Goal: Task Accomplishment & Management: Manage account settings

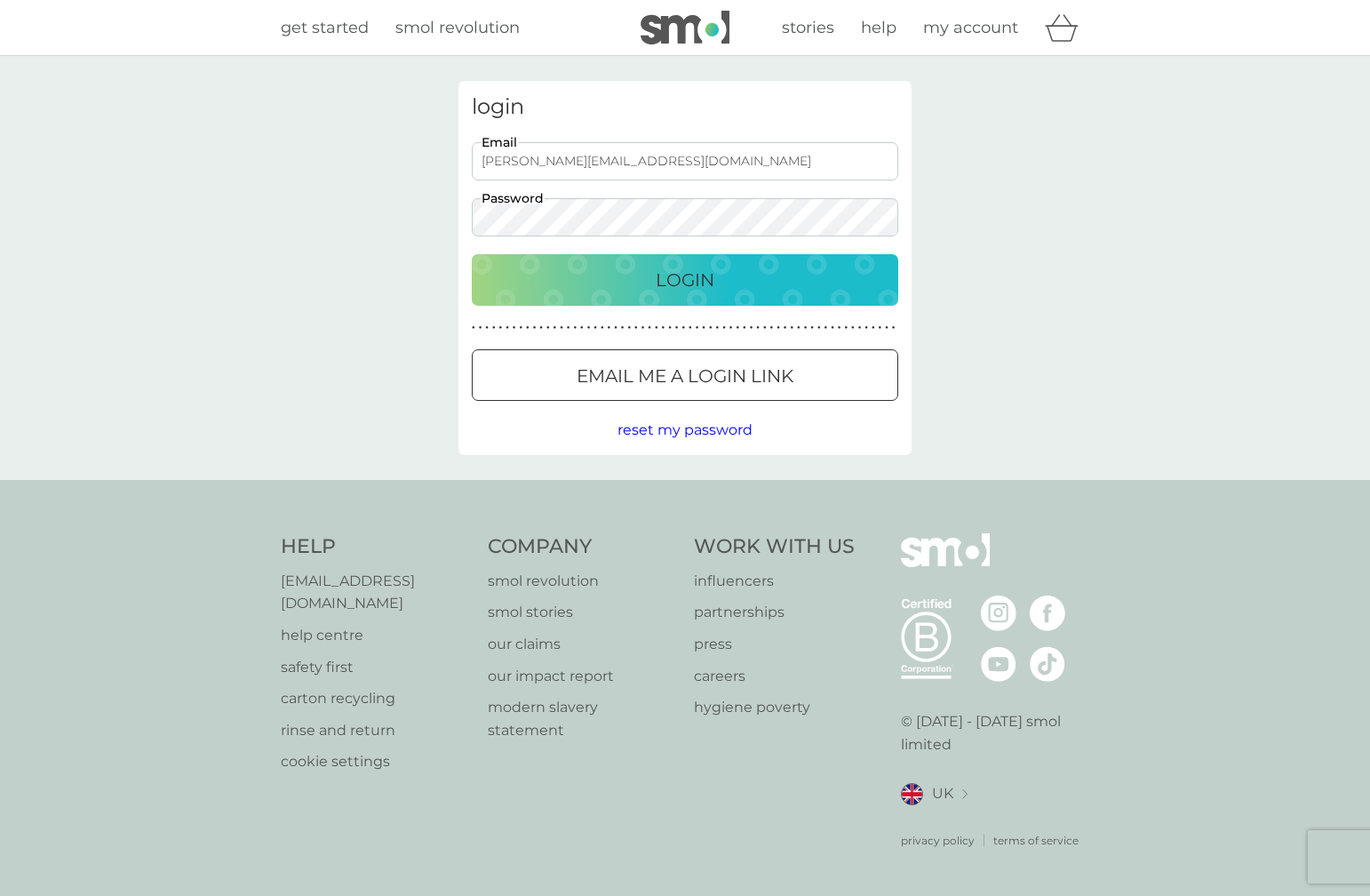
click at [472, 254] on button "Login" at bounding box center [685, 280] width 427 height 51
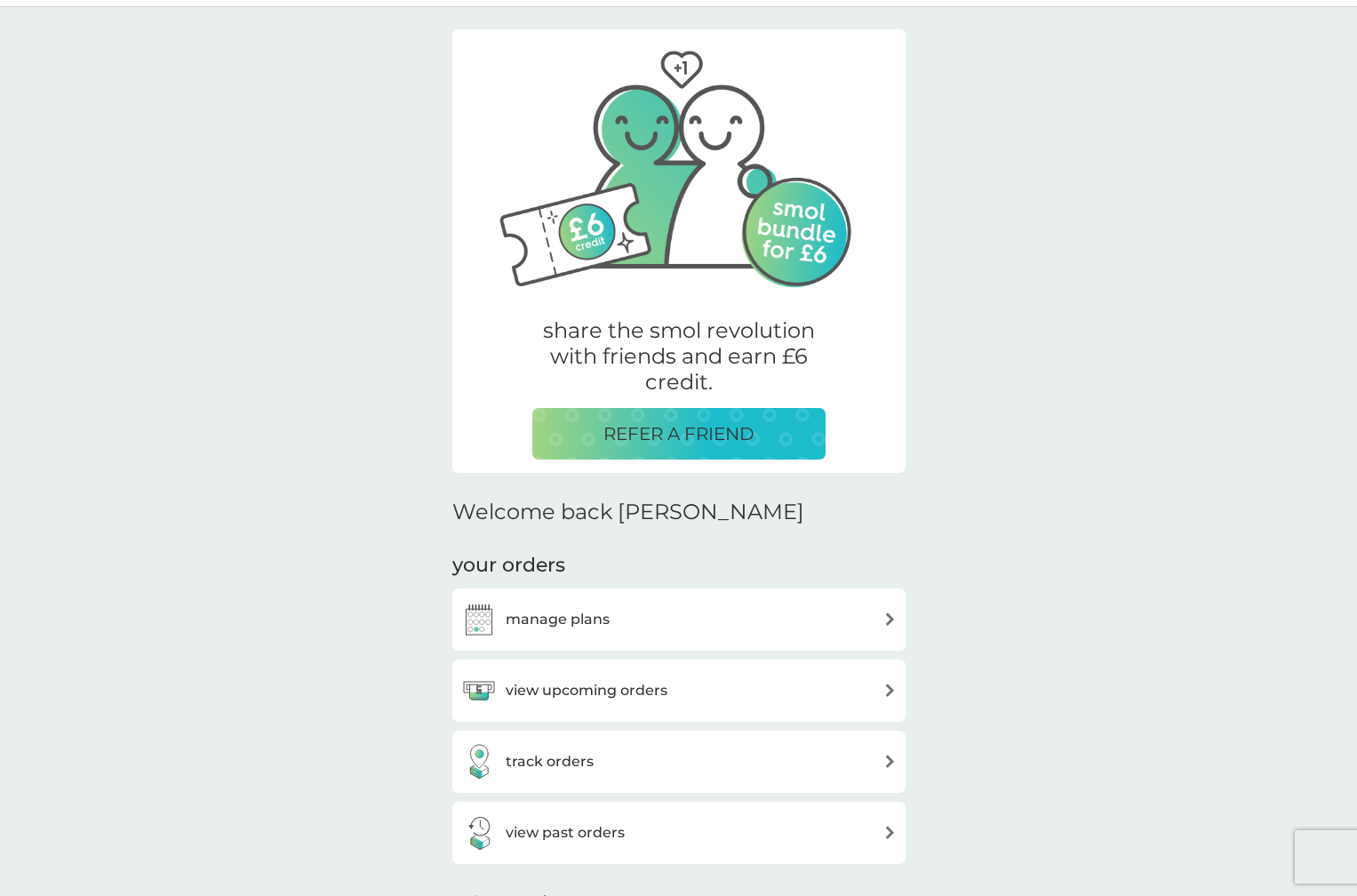
scroll to position [178, 0]
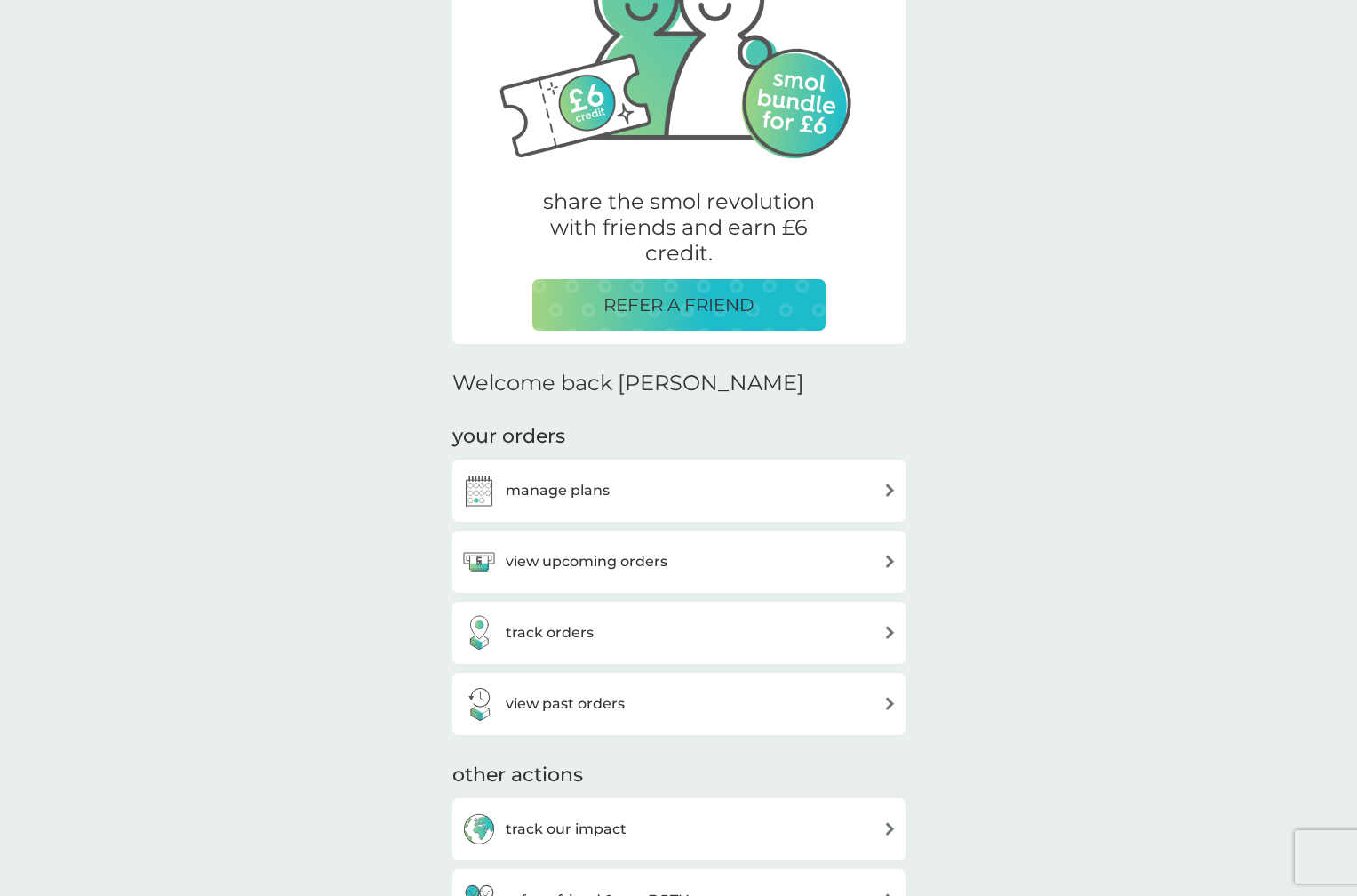
click at [624, 566] on h3 "view upcoming orders" at bounding box center [587, 562] width 162 height 23
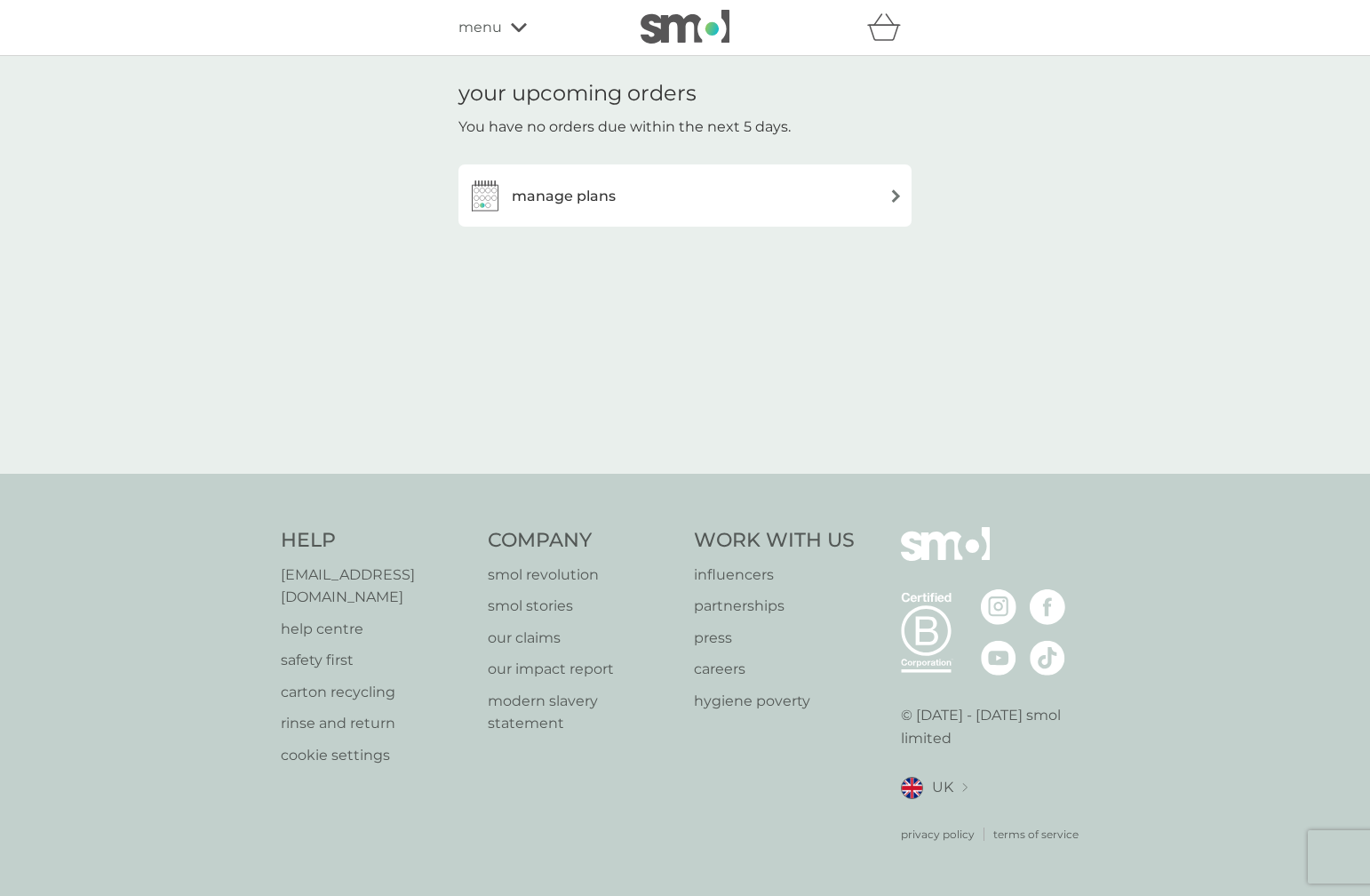
click at [566, 195] on h3 "manage plans" at bounding box center [564, 196] width 104 height 23
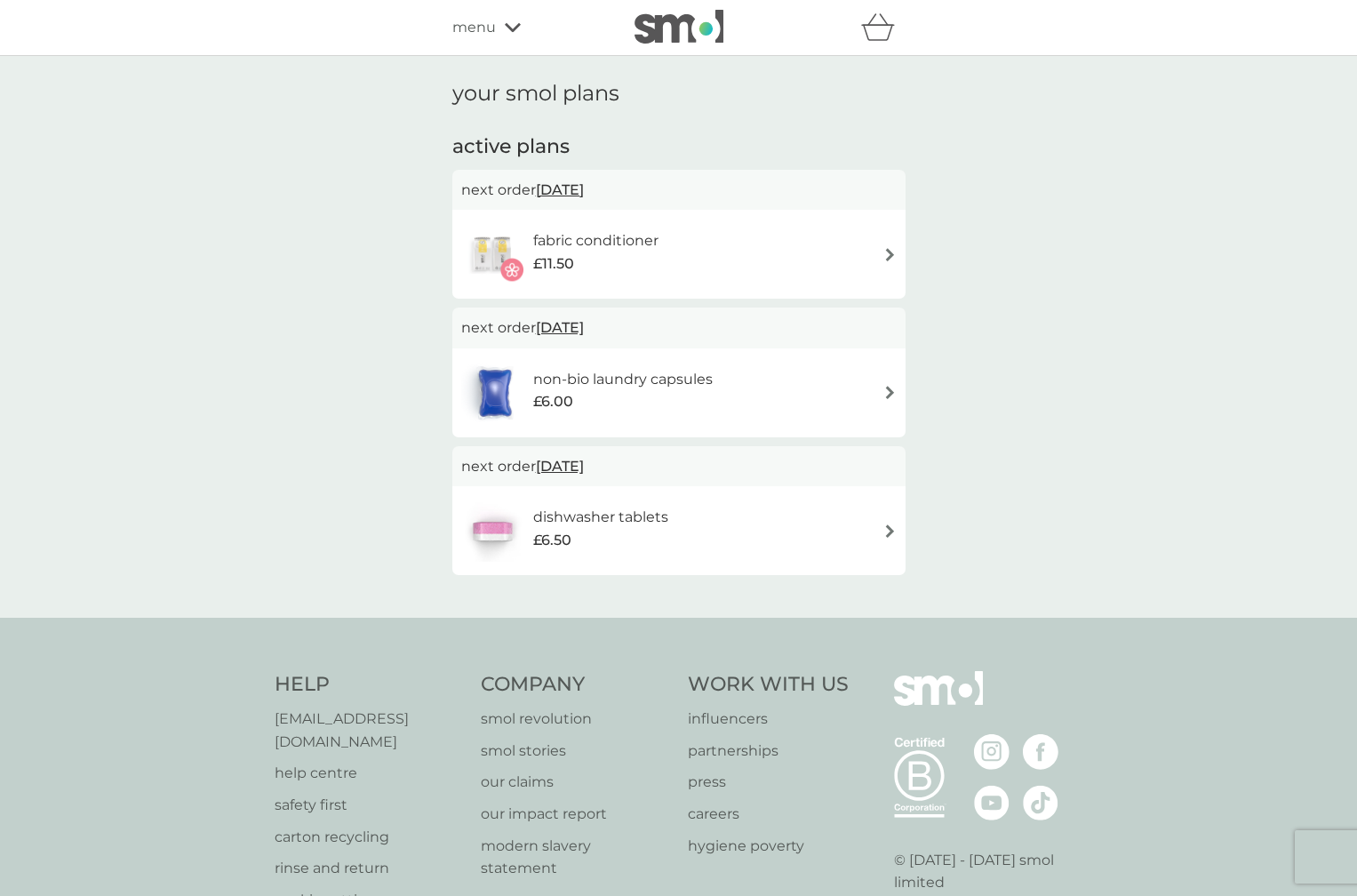
click at [596, 245] on h6 "fabric conditioner" at bounding box center [596, 241] width 126 height 23
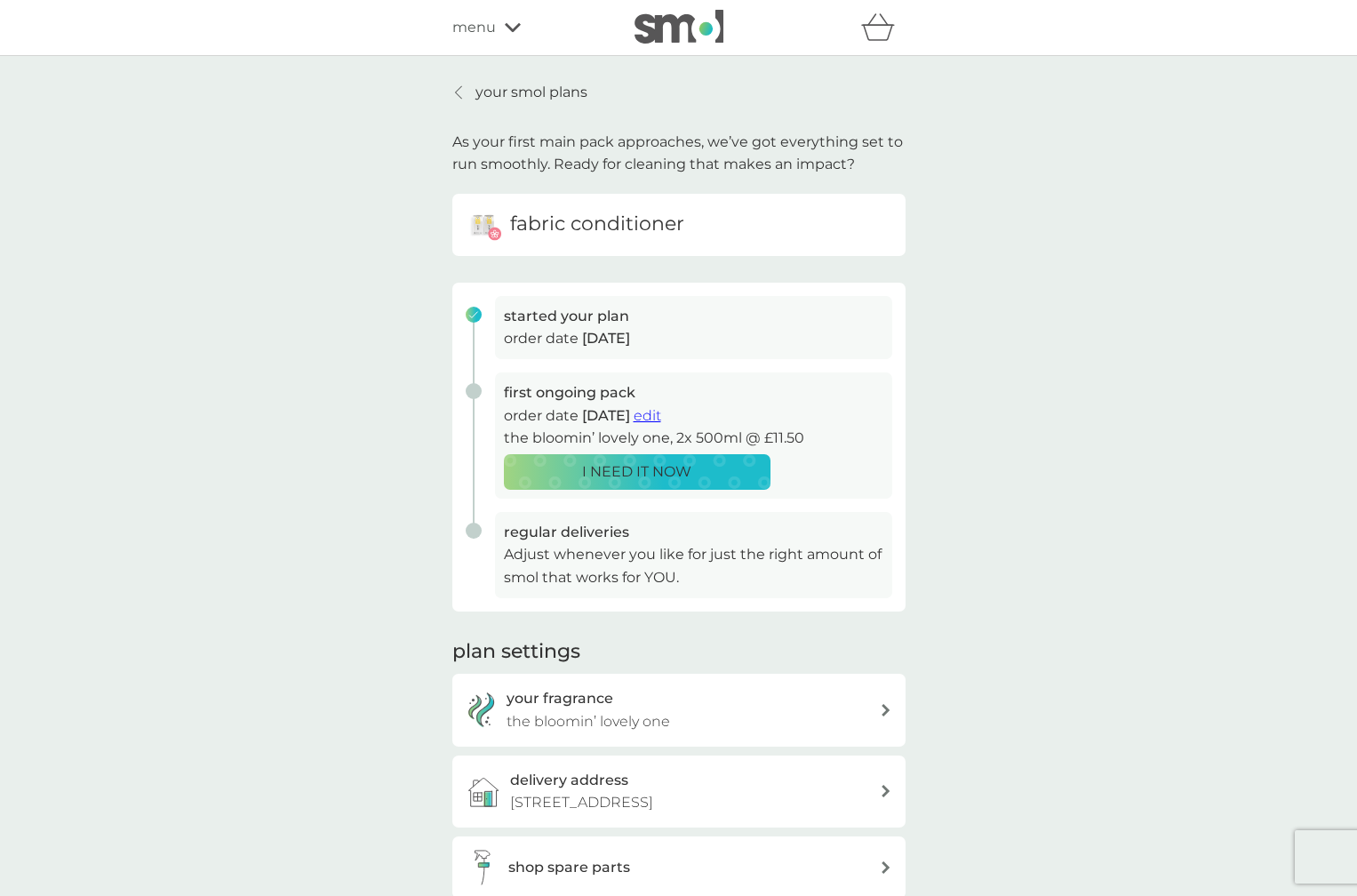
click at [661, 412] on span "edit" at bounding box center [647, 415] width 28 height 17
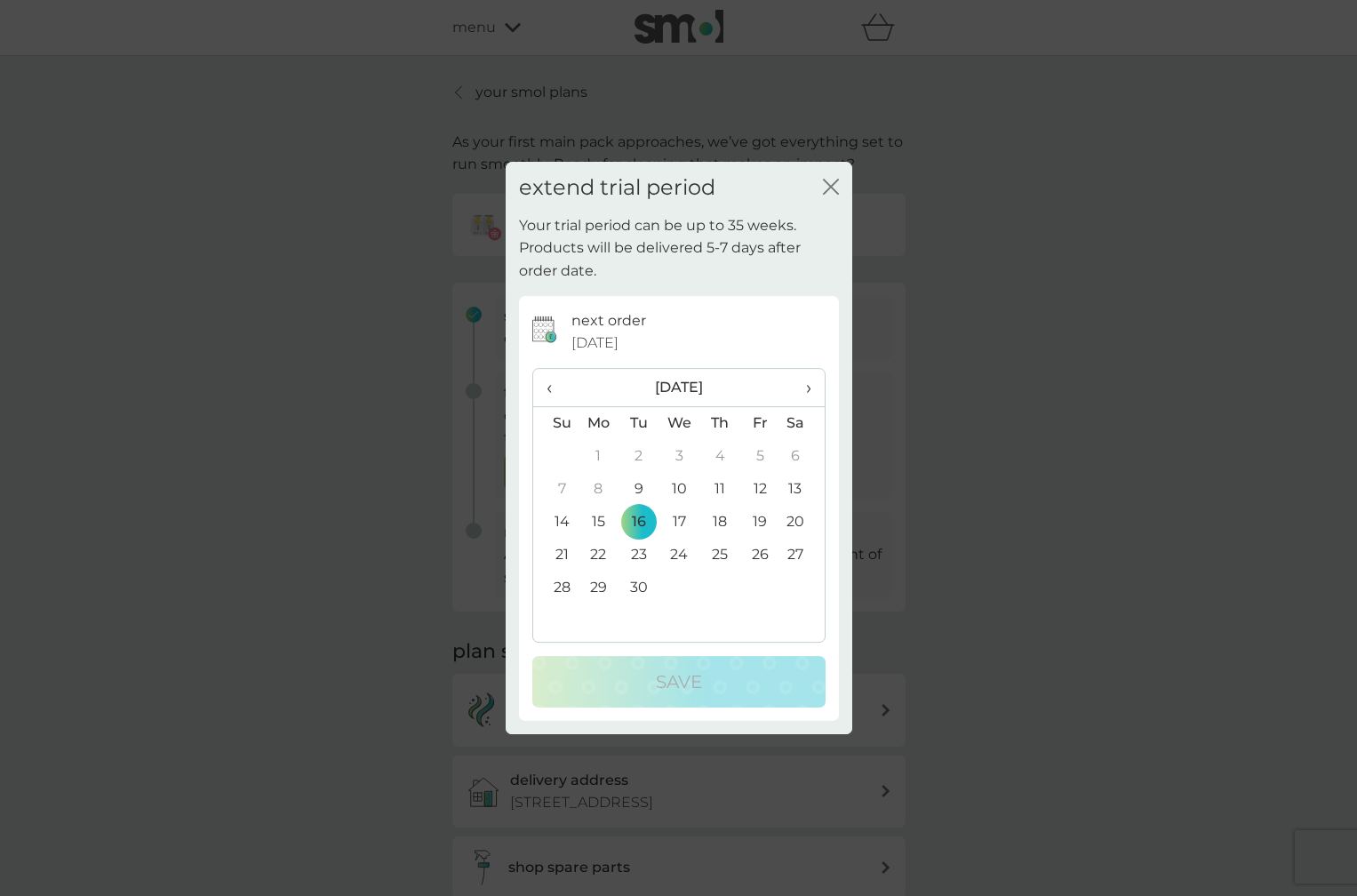
click at [808, 382] on span "›" at bounding box center [801, 387] width 18 height 37
click at [643, 513] on td "14" at bounding box center [639, 522] width 40 height 33
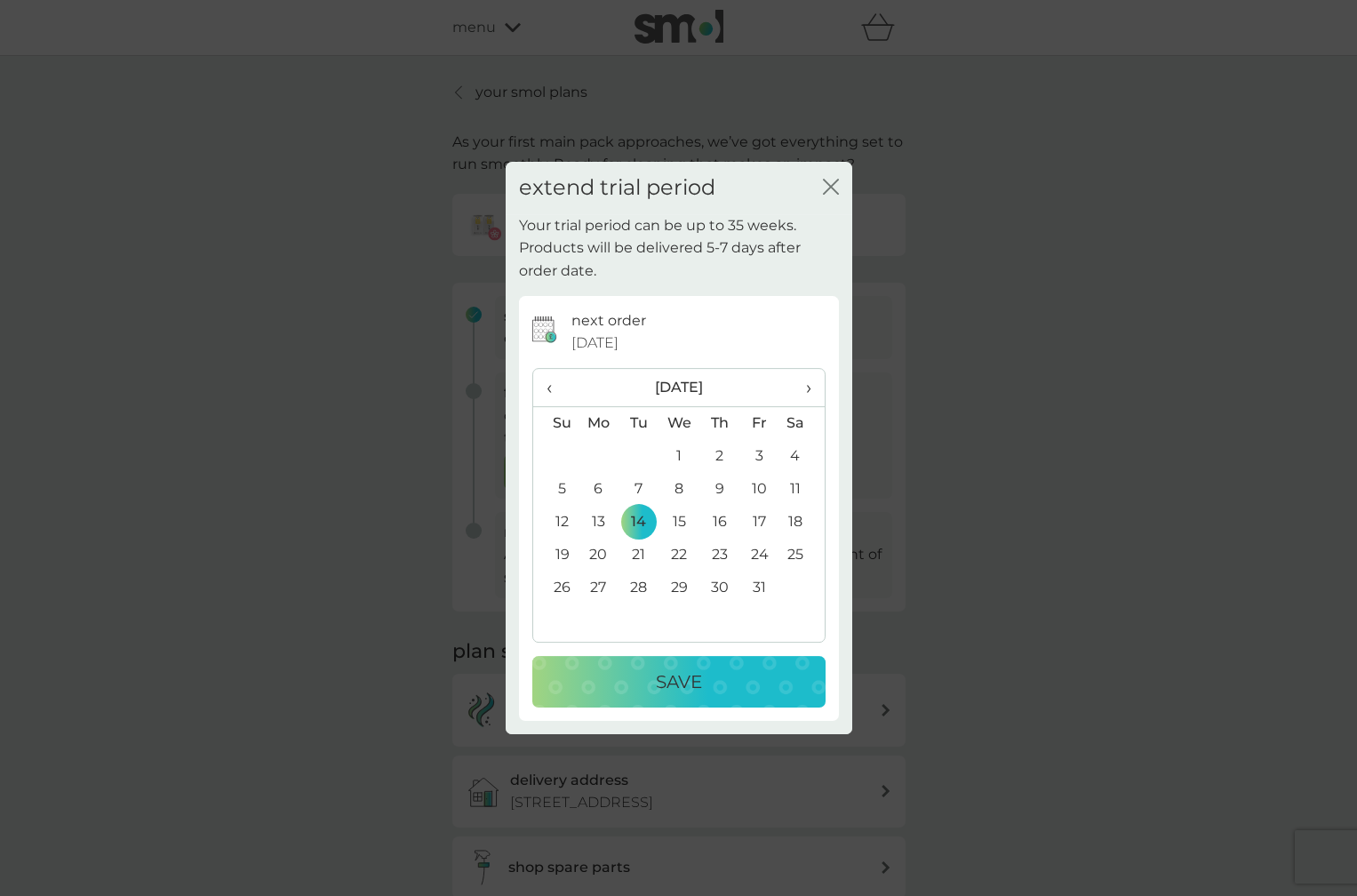
click at [646, 674] on div "Save" at bounding box center [679, 682] width 258 height 29
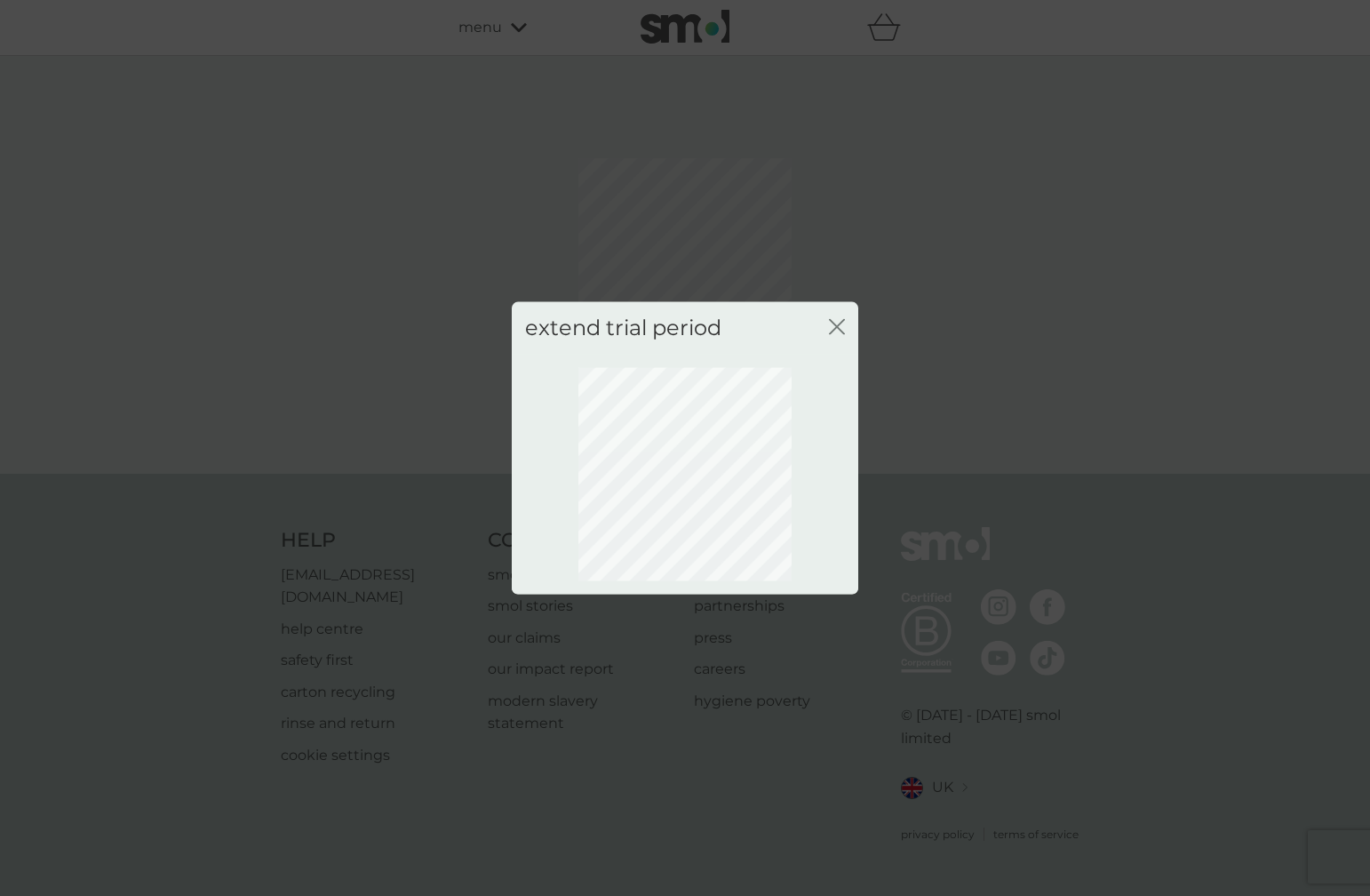
click at [839, 327] on icon "close" at bounding box center [837, 327] width 16 height 16
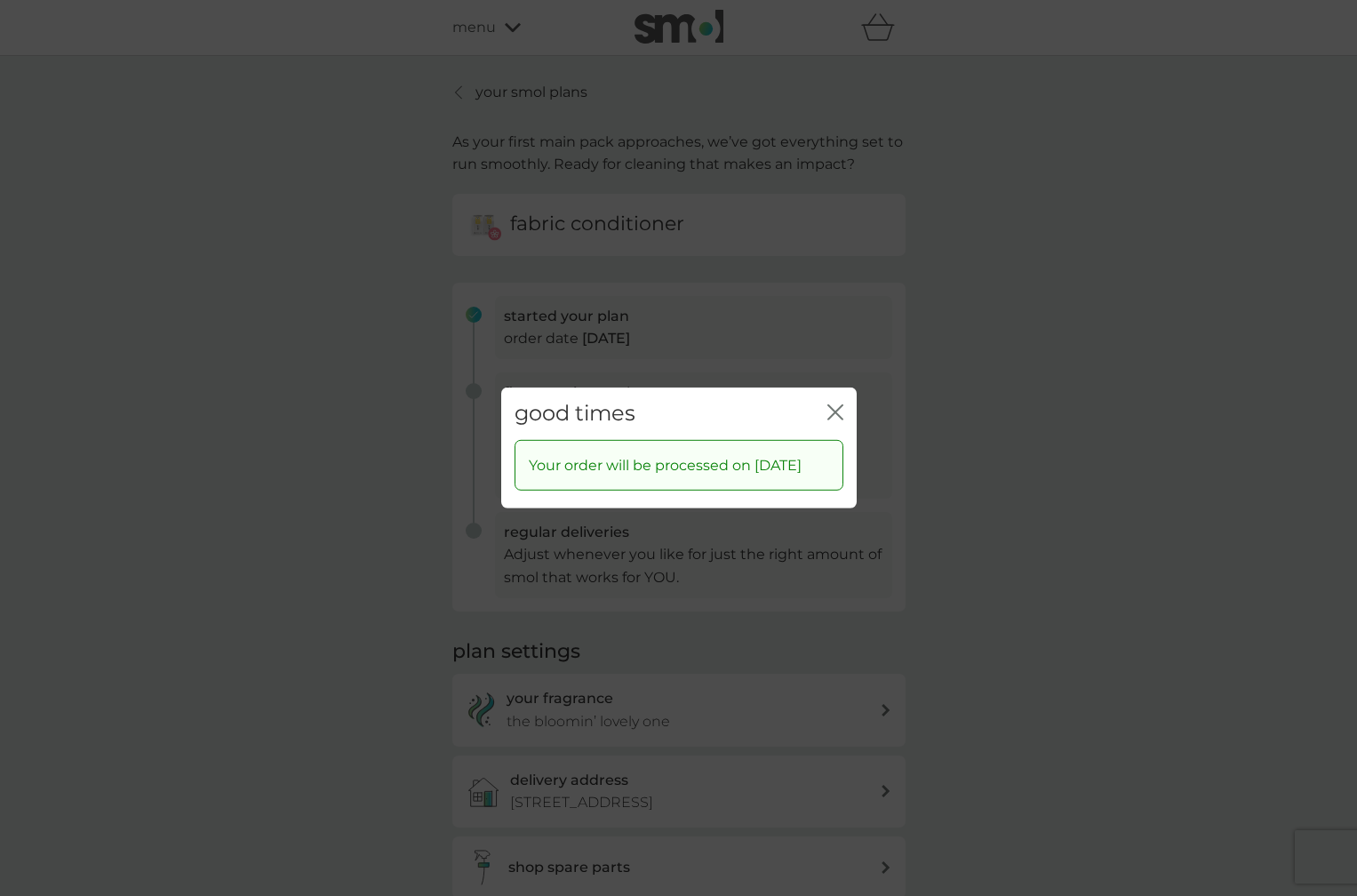
click at [836, 406] on icon "close" at bounding box center [838, 412] width 7 height 14
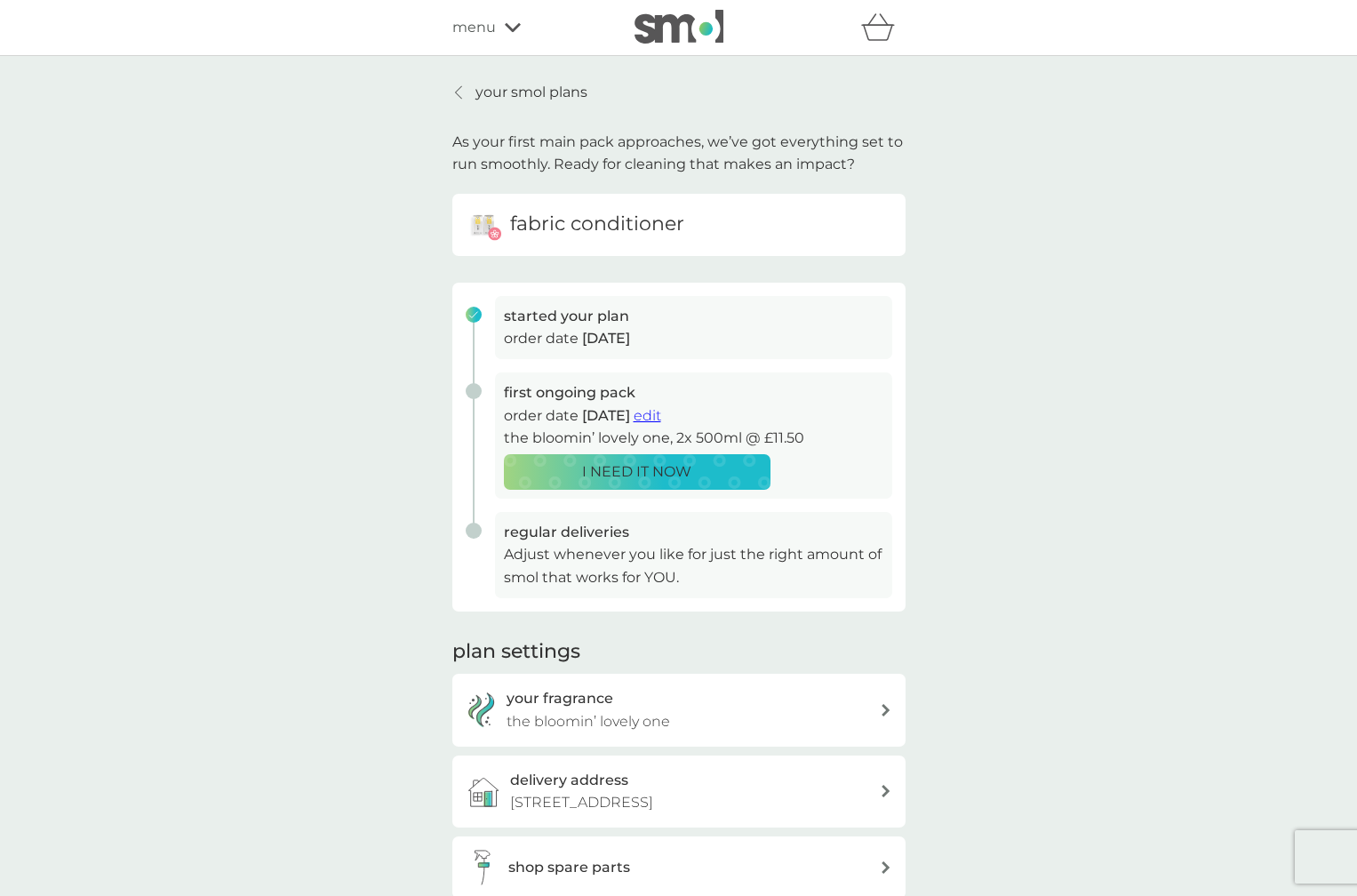
click at [513, 93] on p "your smol plans" at bounding box center [531, 92] width 112 height 23
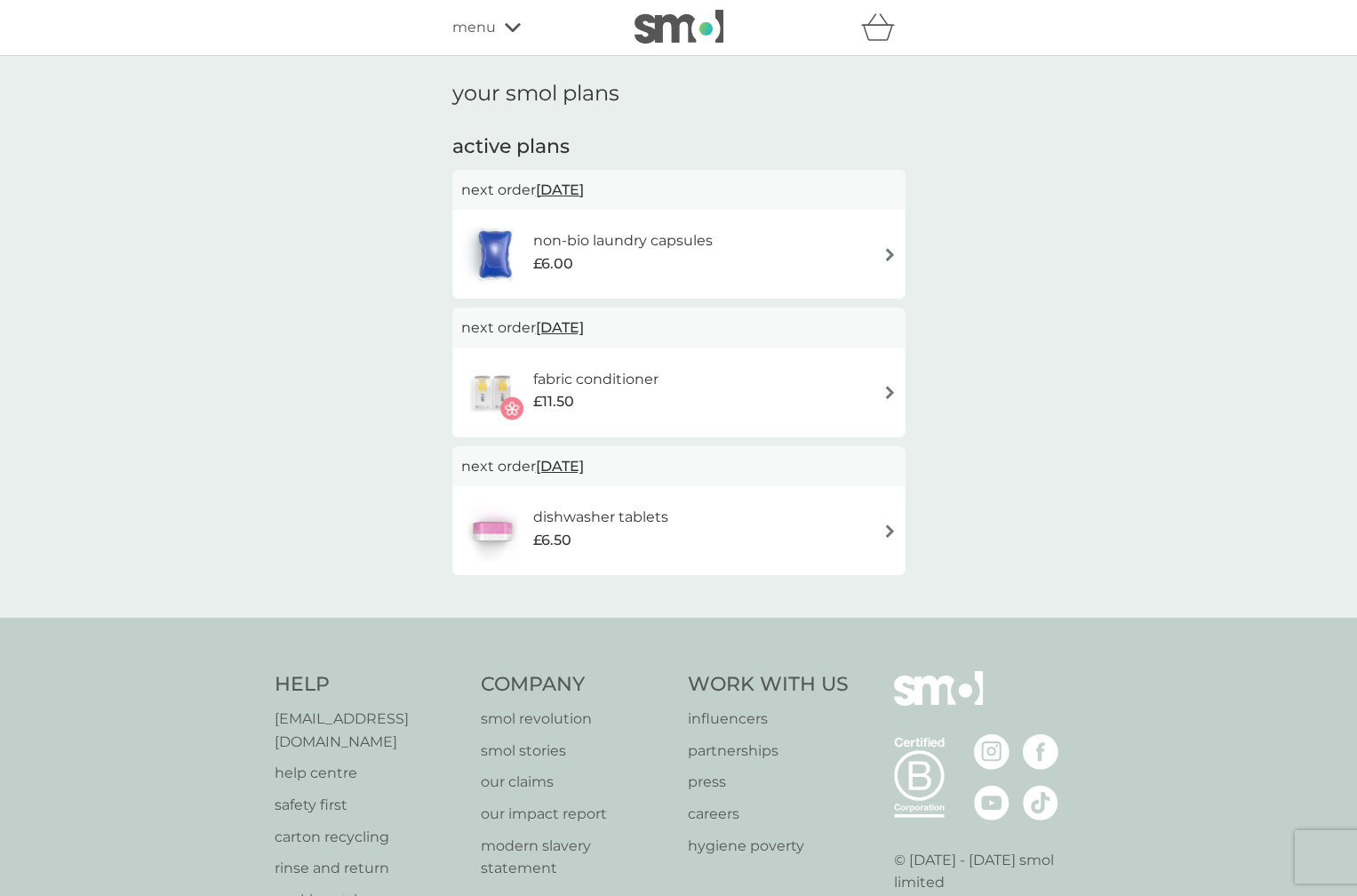
click at [594, 372] on h6 "fabric conditioner" at bounding box center [596, 379] width 126 height 23
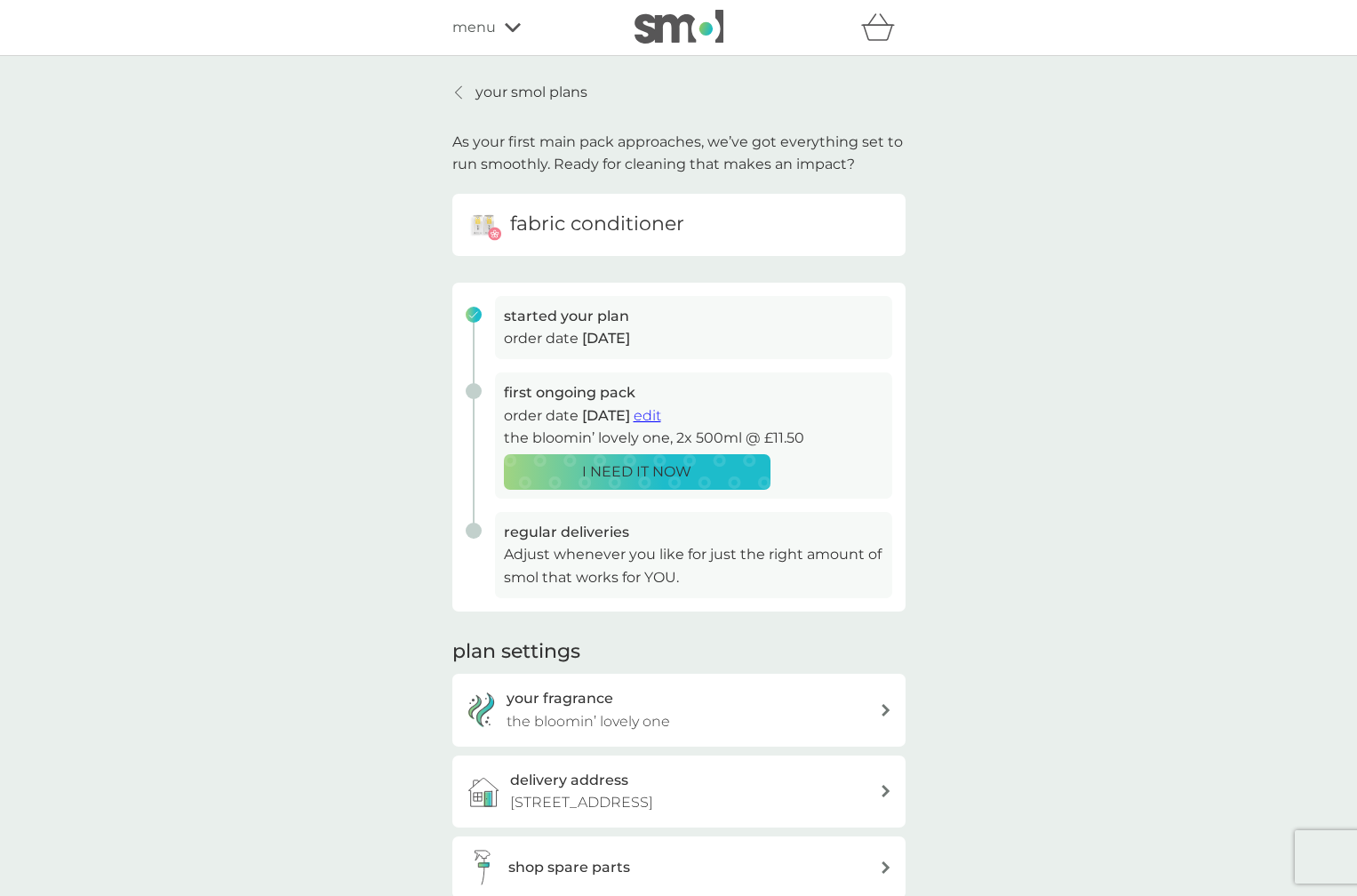
click at [460, 88] on icon at bounding box center [458, 92] width 7 height 12
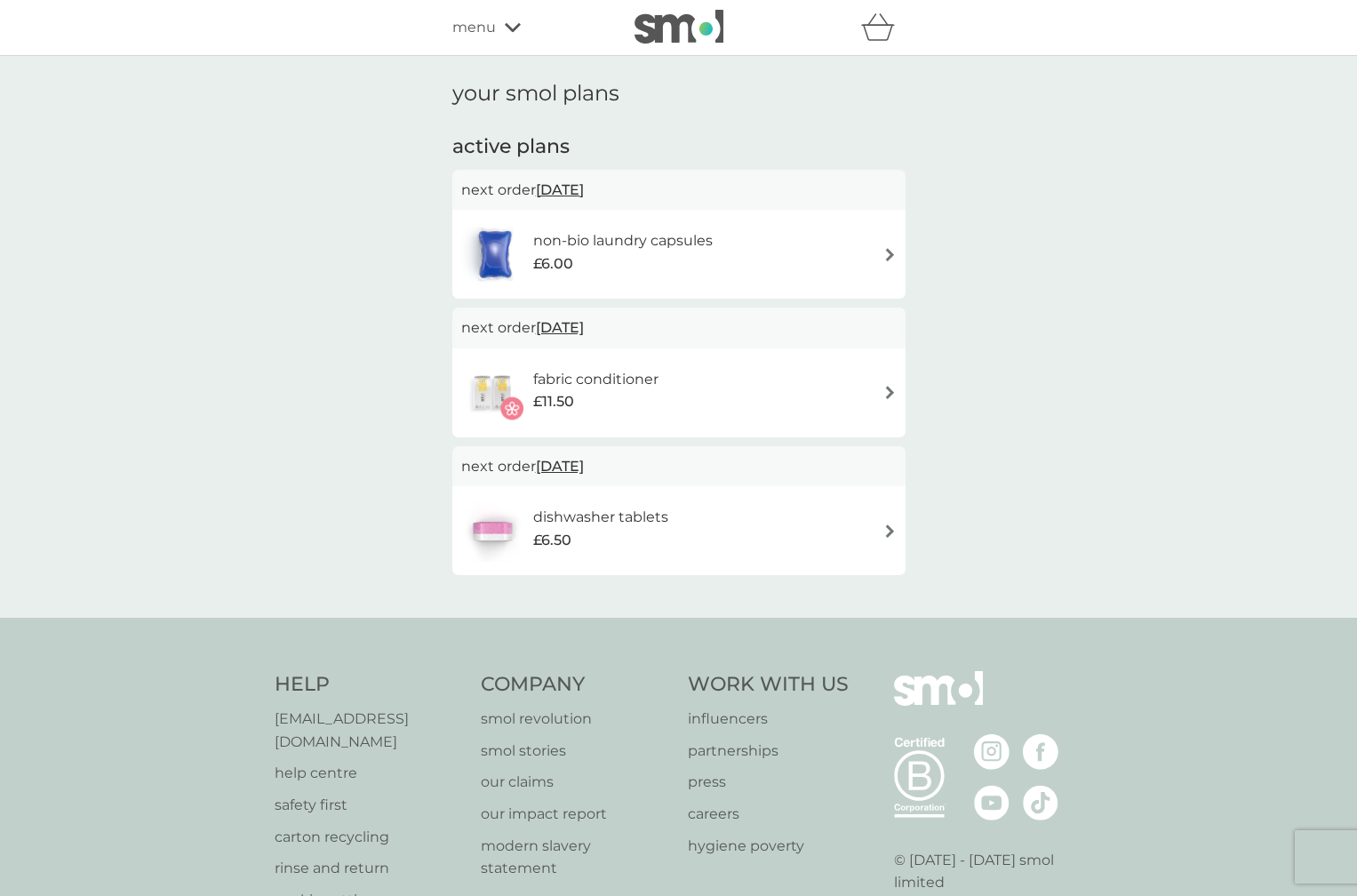
click at [603, 378] on h6 "fabric conditioner" at bounding box center [596, 379] width 126 height 23
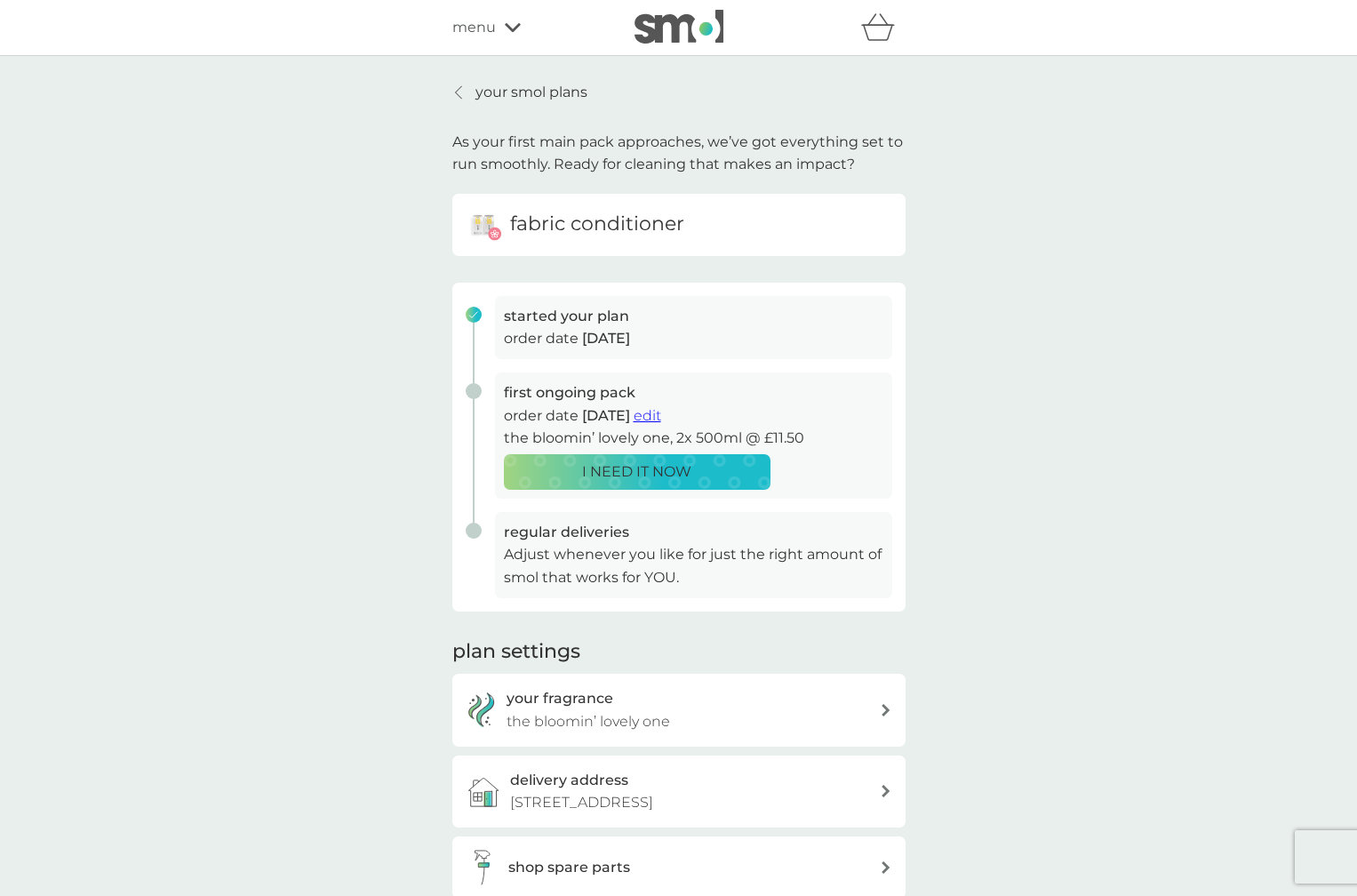
click at [661, 417] on span "edit" at bounding box center [647, 415] width 28 height 17
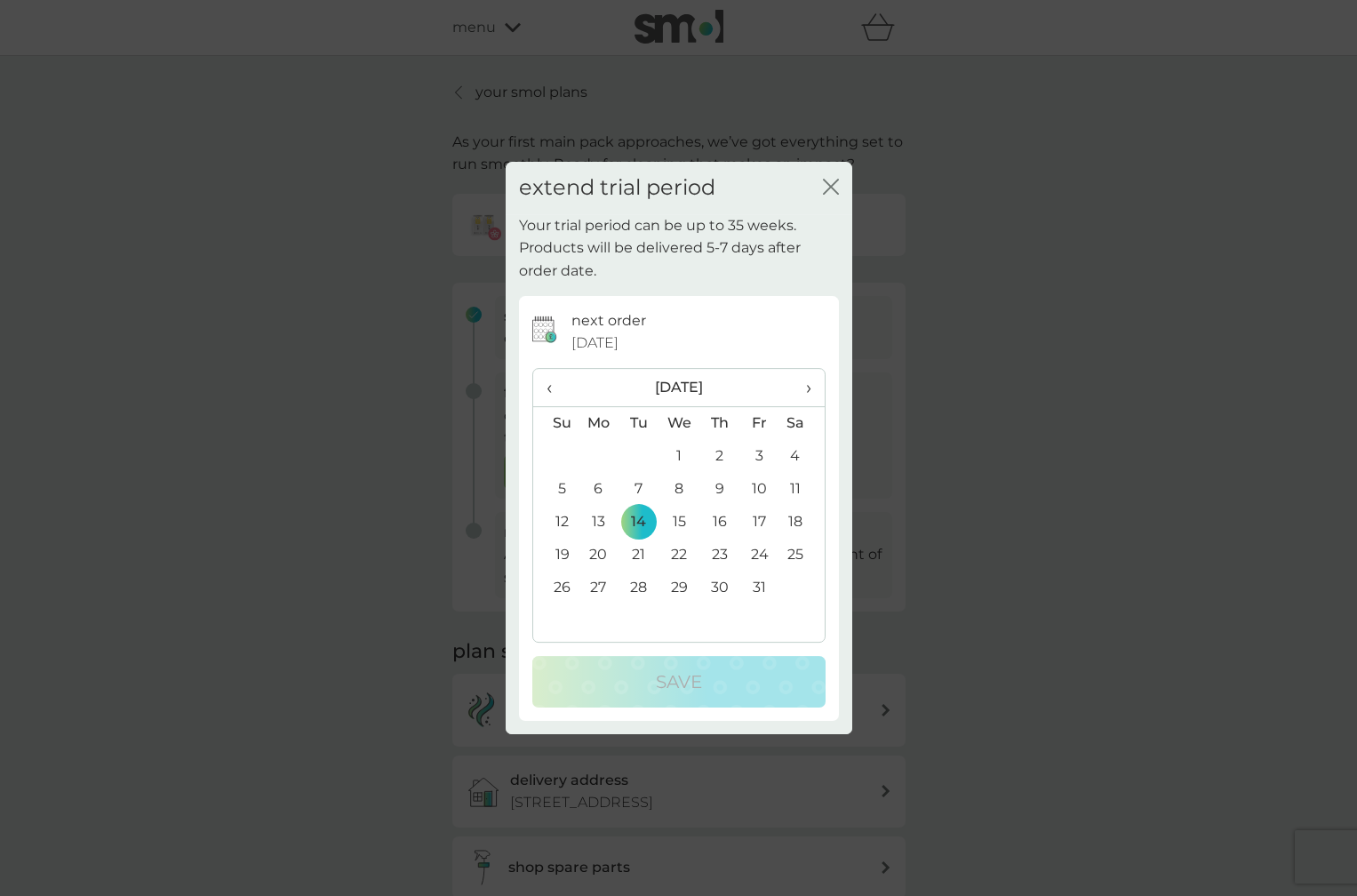
click at [600, 556] on td "20" at bounding box center [599, 555] width 41 height 33
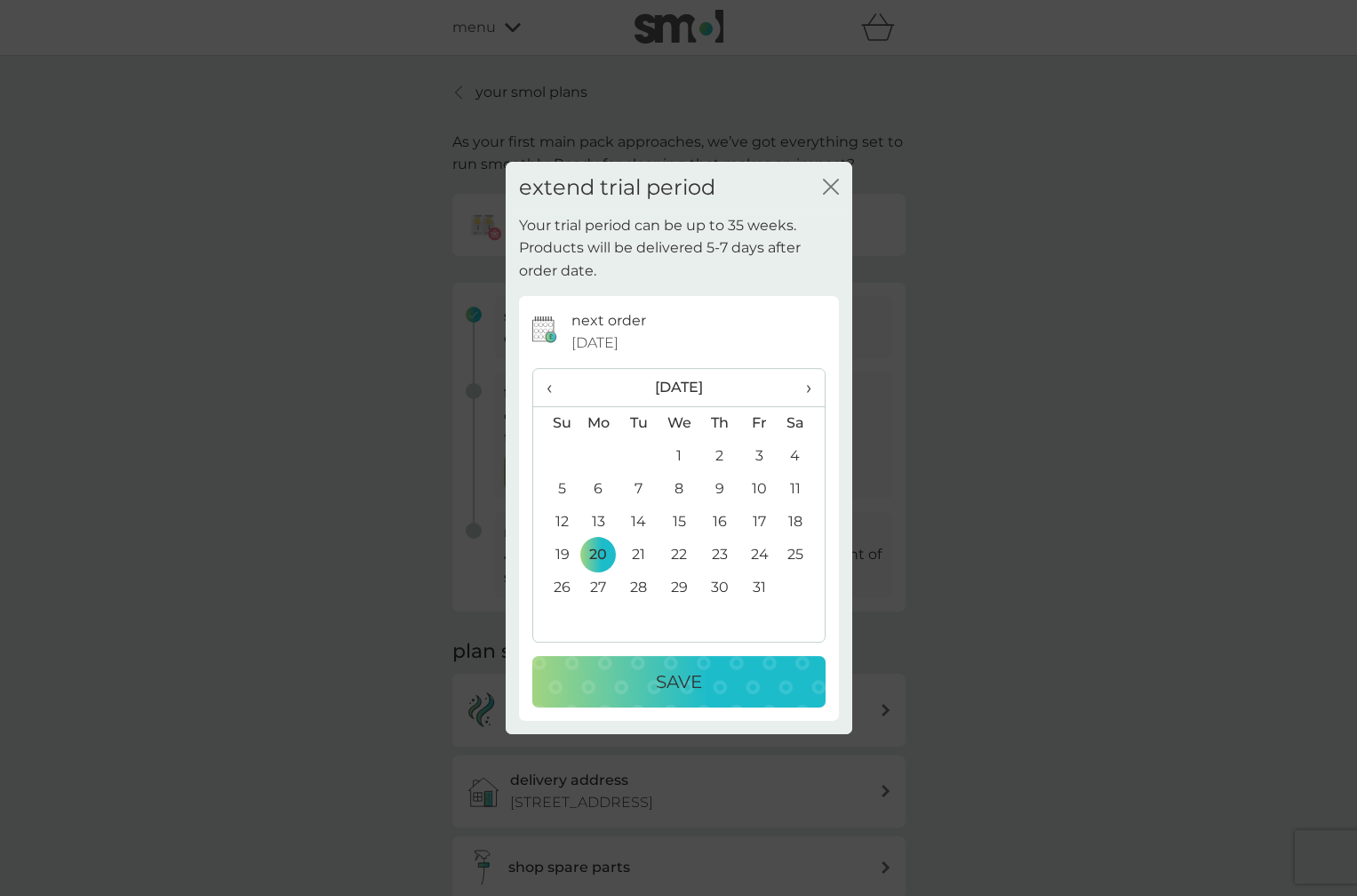
click at [632, 684] on div "Save" at bounding box center [679, 682] width 258 height 29
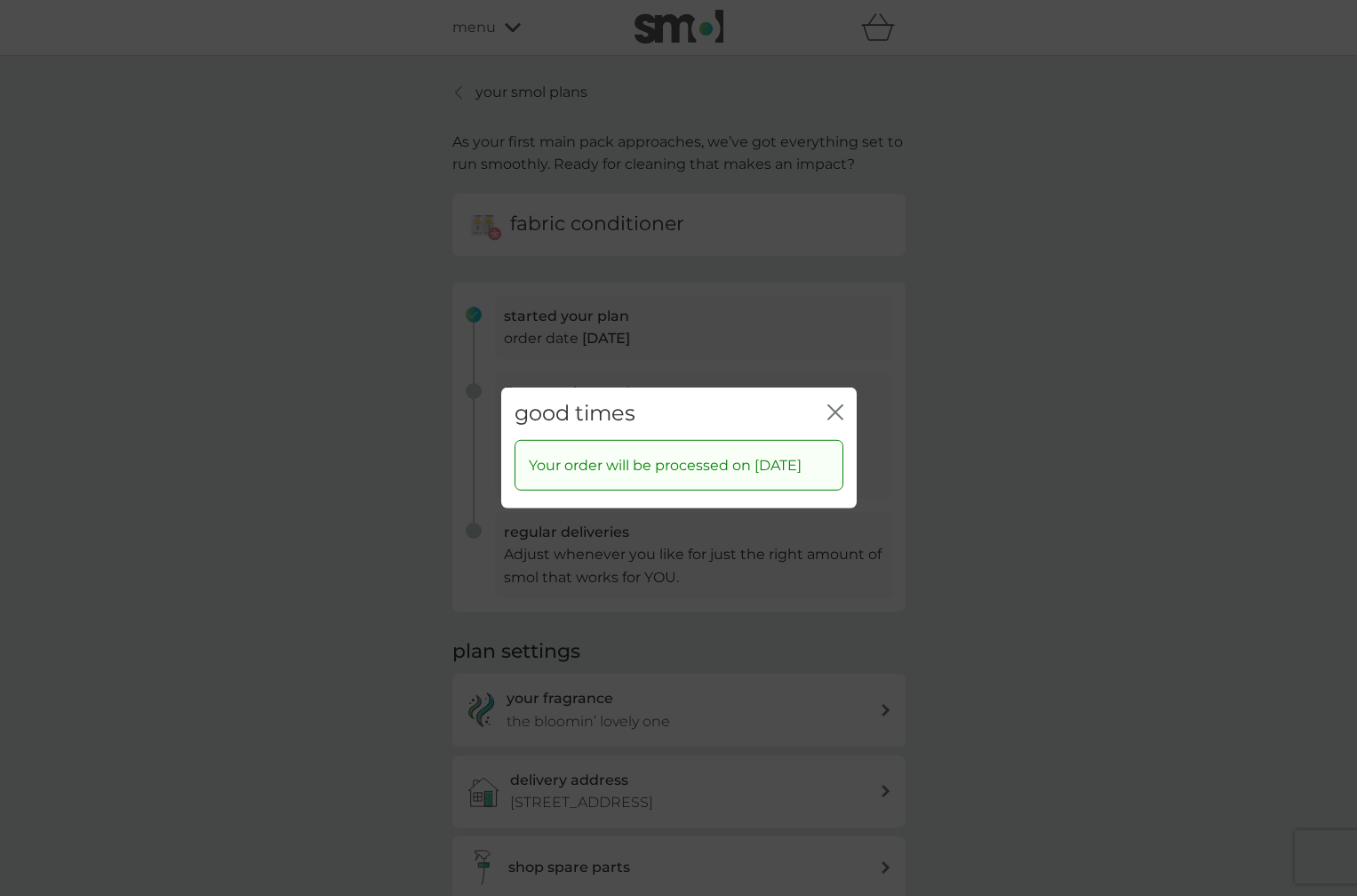
click at [837, 405] on icon "close" at bounding box center [835, 412] width 16 height 16
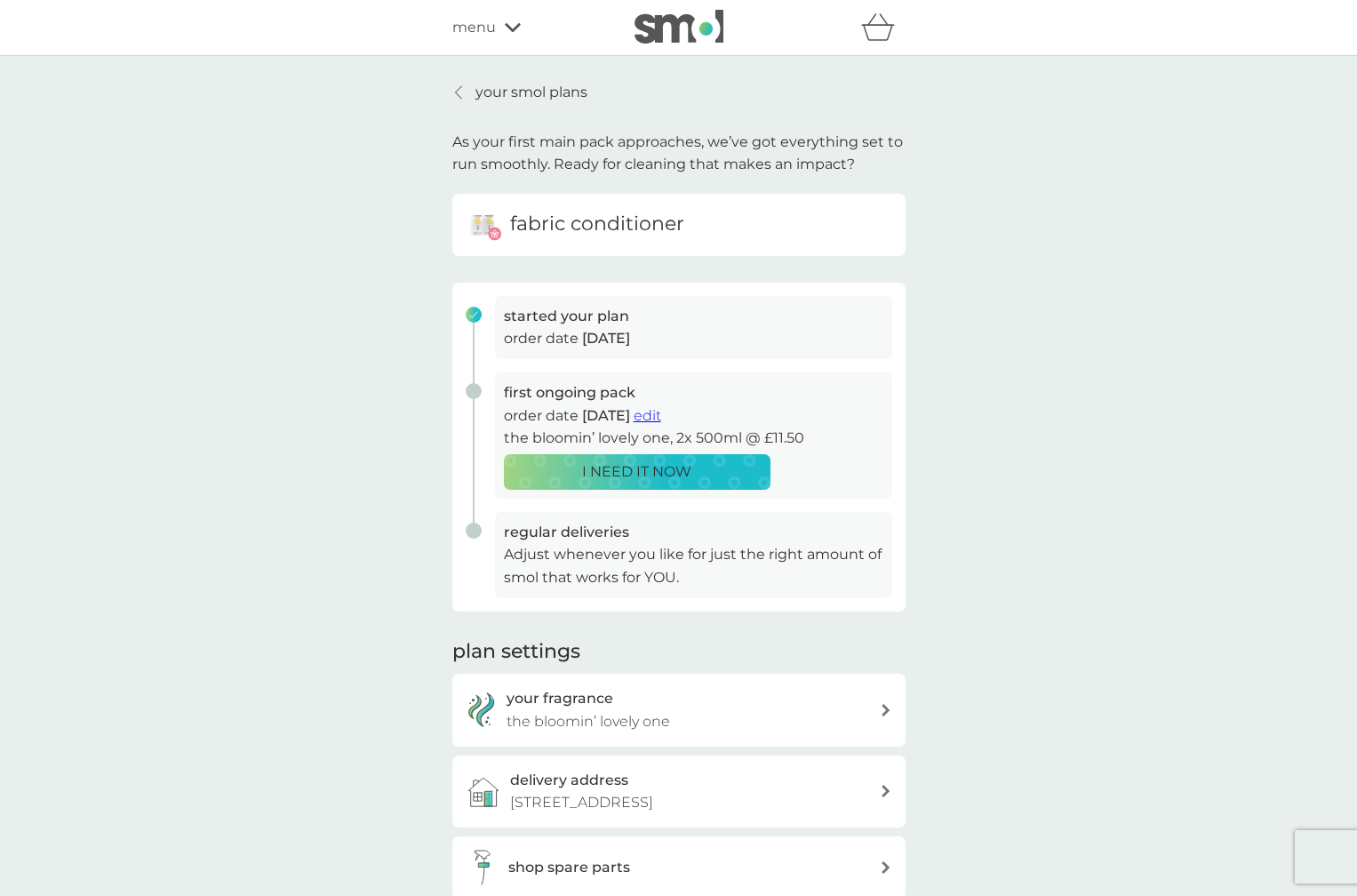
click at [509, 90] on p "your smol plans" at bounding box center [531, 92] width 112 height 23
